Goal: Check status

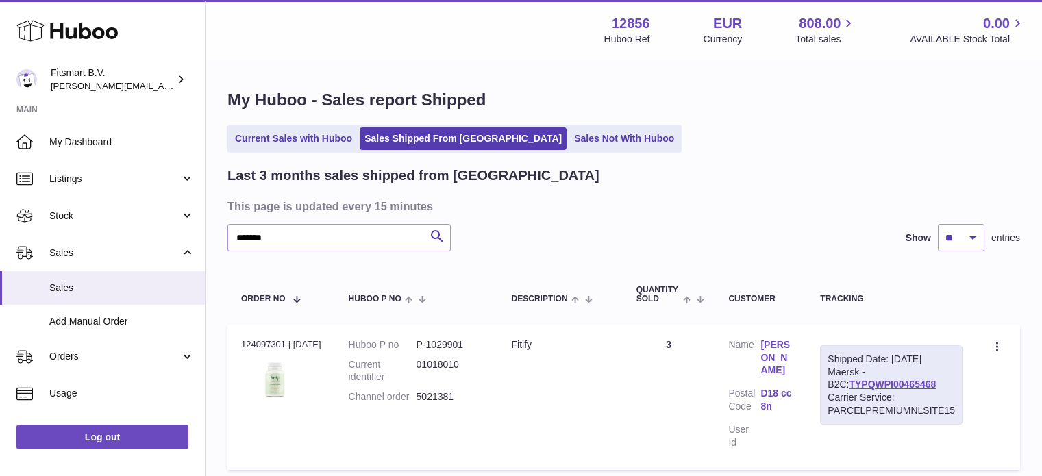
click at [88, 32] on icon at bounding box center [66, 30] width 101 height 27
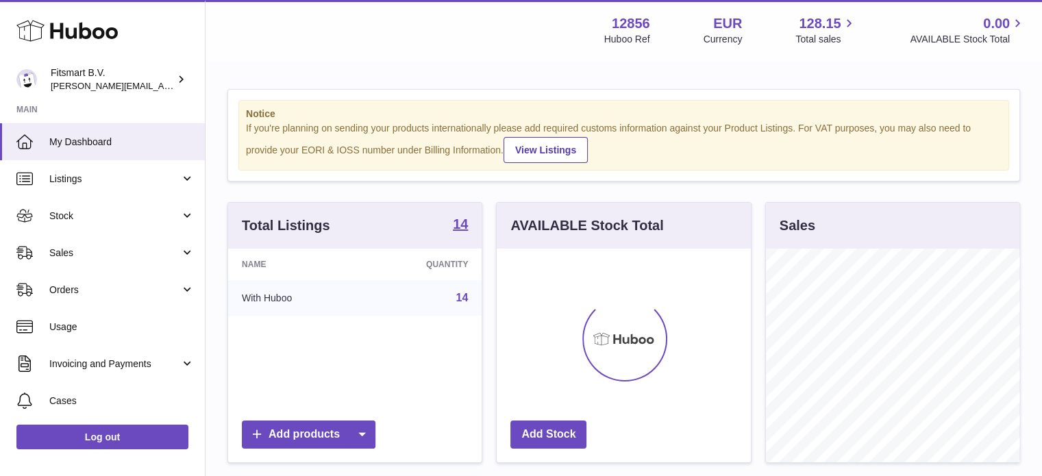
scroll to position [214, 254]
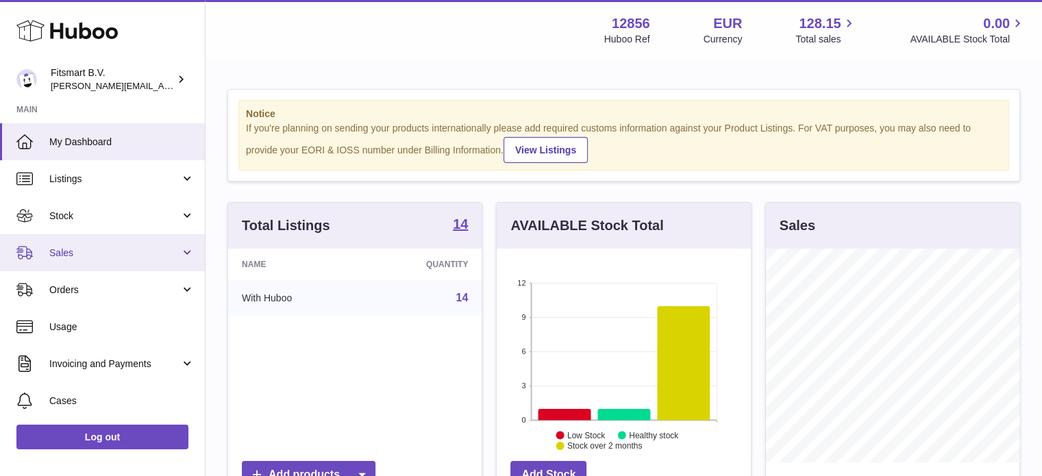
drag, startPoint x: 106, startPoint y: 253, endPoint x: 103, endPoint y: 268, distance: 15.3
click at [106, 254] on span "Sales" at bounding box center [114, 253] width 131 height 13
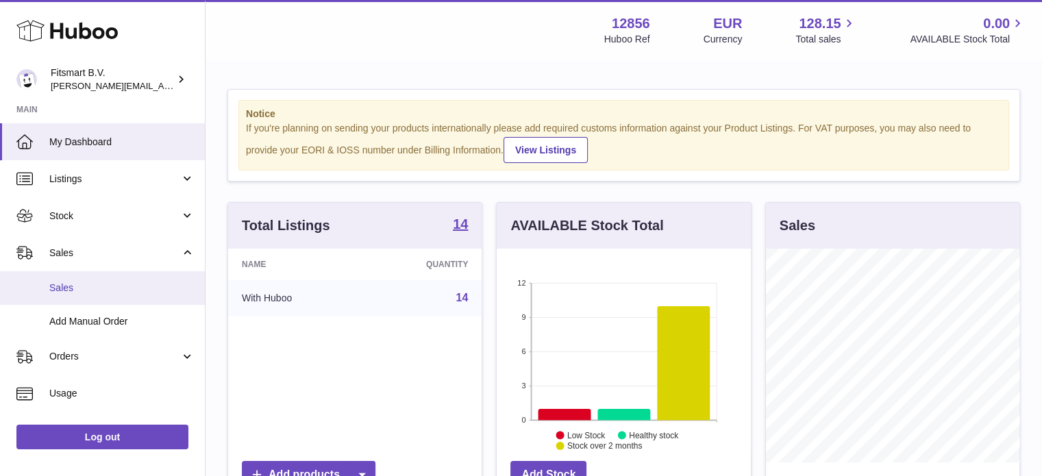
click at [84, 283] on span "Sales" at bounding box center [121, 288] width 145 height 13
click at [170, 283] on span "Sales" at bounding box center [121, 288] width 145 height 13
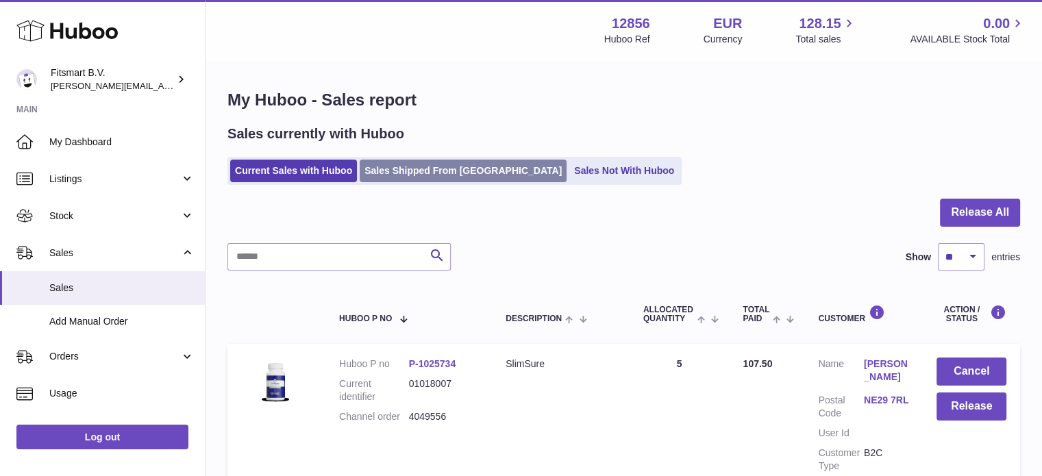
click at [401, 173] on link "Sales Shipped From [GEOGRAPHIC_DATA]" at bounding box center [463, 171] width 207 height 23
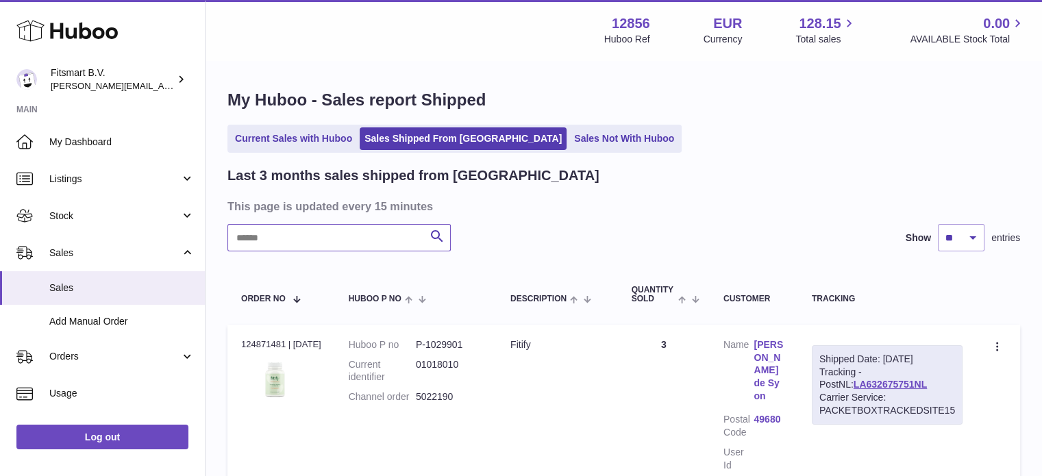
click at [277, 243] on input "text" at bounding box center [339, 237] width 223 height 27
paste input "*******"
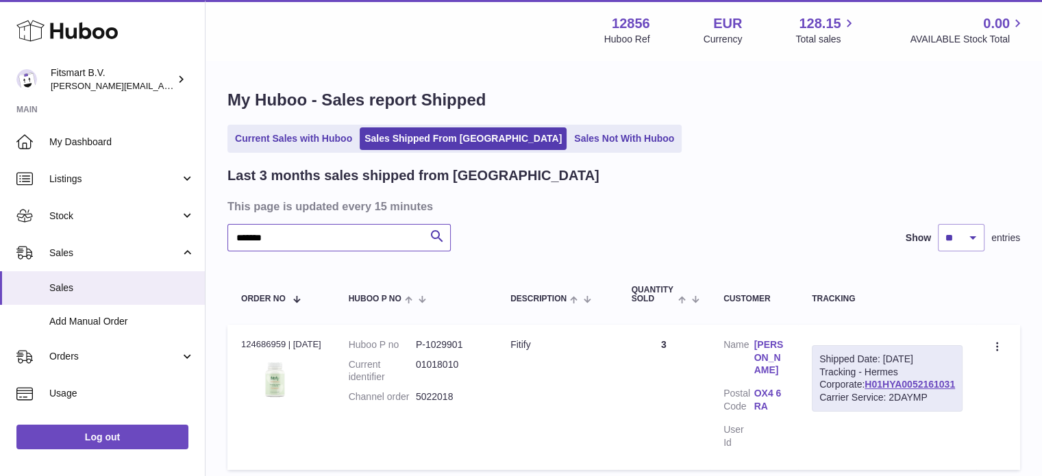
type input "*******"
drag, startPoint x: 927, startPoint y: 356, endPoint x: 942, endPoint y: 371, distance: 21.8
click at [942, 366] on div "Shipped Date: [DATE]" at bounding box center [888, 359] width 136 height 13
copy div "[DATE]"
drag, startPoint x: 942, startPoint y: 413, endPoint x: 857, endPoint y: 413, distance: 85.0
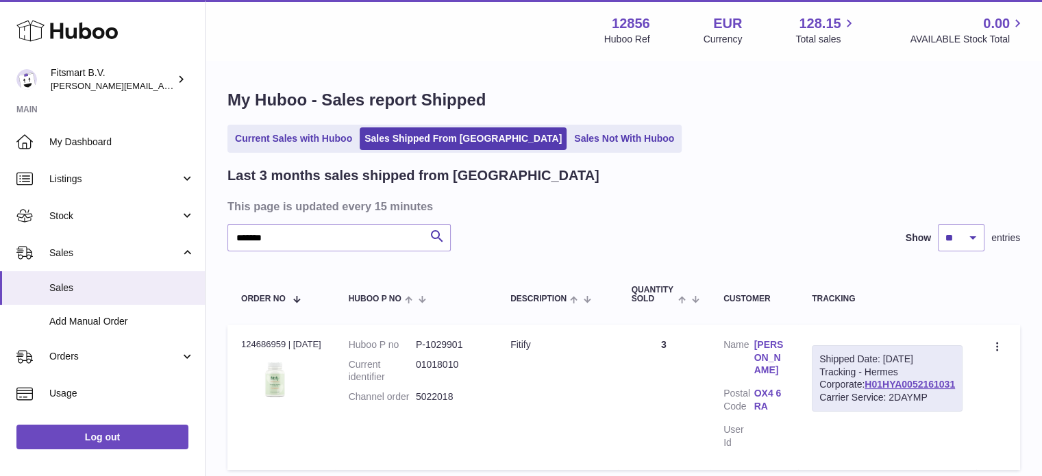
click at [857, 413] on td "Shipped Date: [DATE] Tracking - Hermes Corporate: H01HYA0052161031 Carrier Serv…" at bounding box center [887, 397] width 178 height 145
copy link "H01HYA0052161031"
